Goal: Task Accomplishment & Management: Use online tool/utility

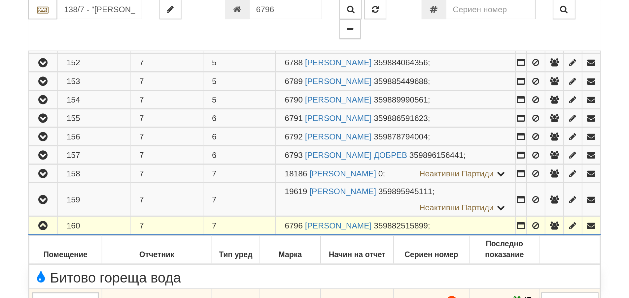
scroll to position [294, 0]
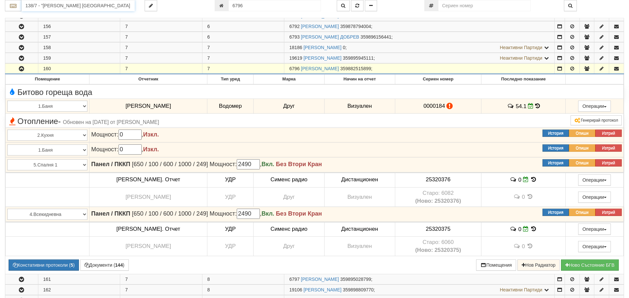
click at [107, 2] on input "138/7 - "ВЕОЛИЯ ЕНЕРДЖИ ВАРНА " ЕАД" at bounding box center [77, 5] width 113 height 11
click at [56, 5] on input "127" at bounding box center [77, 5] width 113 height 11
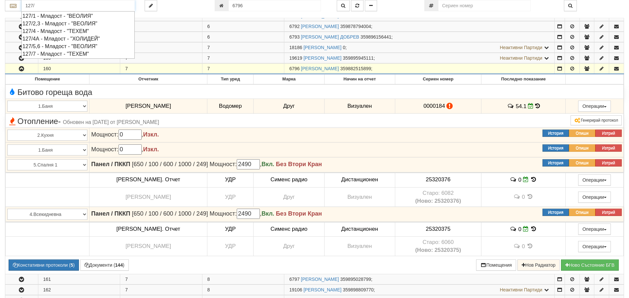
click at [66, 25] on div "127/2,3 - Младост - "ВЕОЛИЯ"" at bounding box center [77, 24] width 111 height 8
type input "127/2,3 - Младост - "ВЕОЛИЯ""
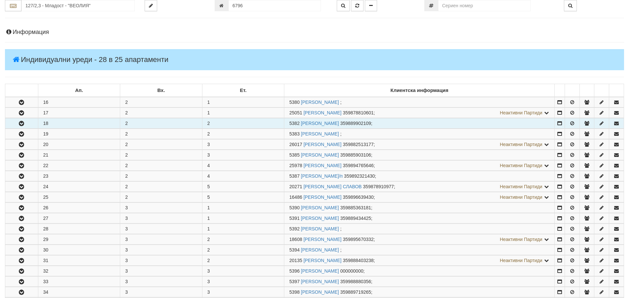
scroll to position [99, 0]
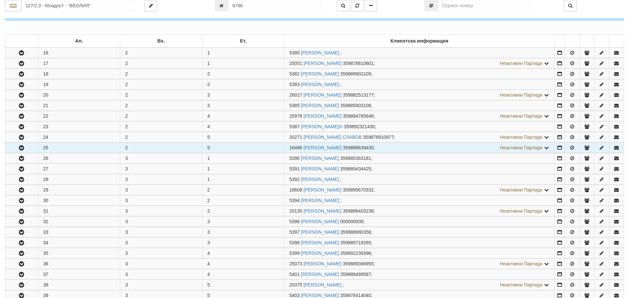
click at [32, 124] on button "button" at bounding box center [21, 148] width 33 height 10
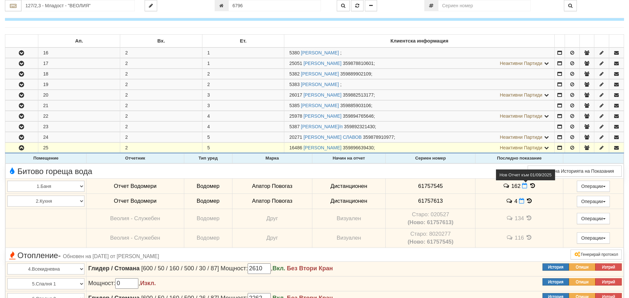
click at [311, 124] on icon at bounding box center [524, 186] width 5 height 6
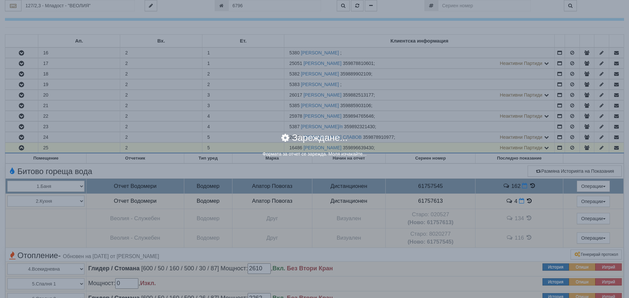
select select "8ac75930-9bfd-e511-80be-8d5a1dced85a"
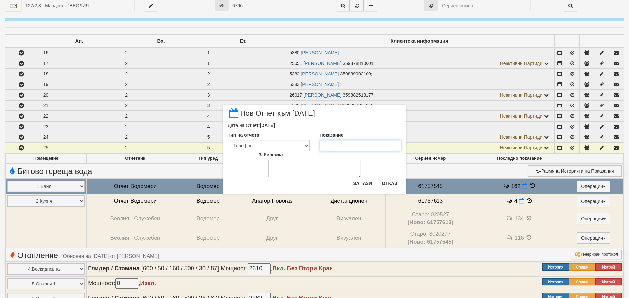
click at [311, 124] on input "Показание" at bounding box center [361, 145] width 82 height 11
type input "165"
click at [311, 124] on button "Запази" at bounding box center [362, 183] width 27 height 11
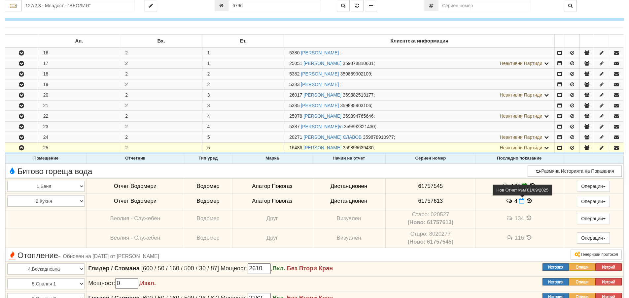
click at [311, 124] on span at bounding box center [522, 201] width 7 height 6
click at [311, 124] on td "4" at bounding box center [519, 201] width 88 height 15
click at [311, 124] on icon at bounding box center [521, 201] width 5 height 6
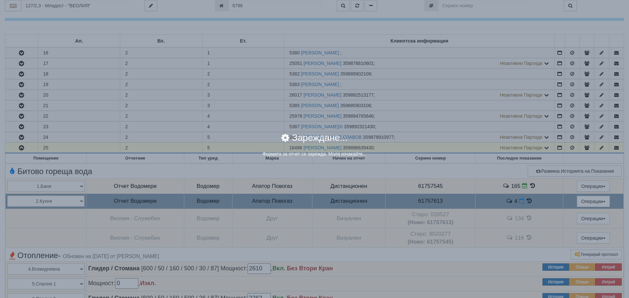
select select "8ac75930-9bfd-e511-80be-8d5a1dced85a"
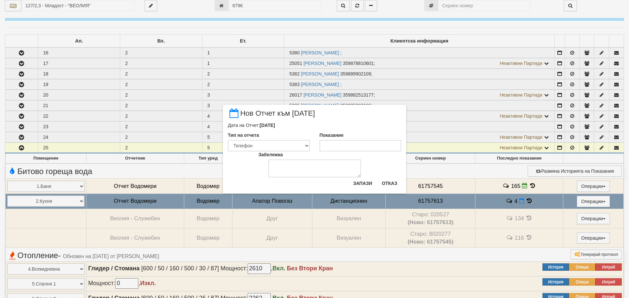
click at [311, 124] on div "Забележка" at bounding box center [314, 165] width 122 height 26
click at [311, 124] on input "Показание" at bounding box center [361, 145] width 82 height 11
type input "4"
click at [311, 124] on button "Запази" at bounding box center [362, 183] width 27 height 11
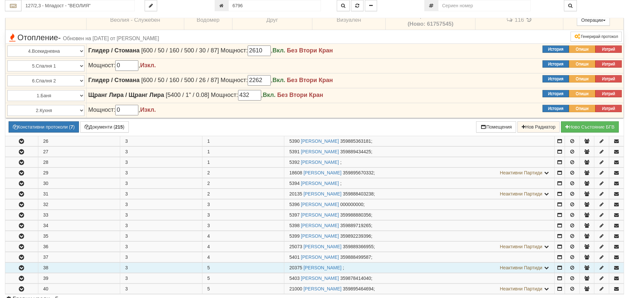
scroll to position [429, 0]
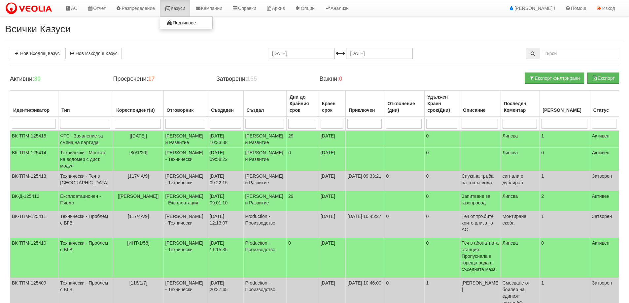
click at [183, 11] on link "Казуси" at bounding box center [175, 8] width 30 height 17
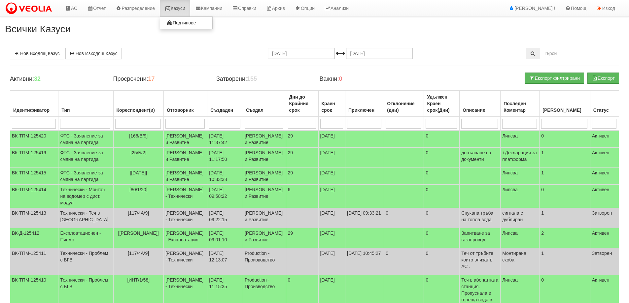
click at [174, 6] on link "Казуси" at bounding box center [175, 8] width 30 height 17
